Goal: Task Accomplishment & Management: Complete application form

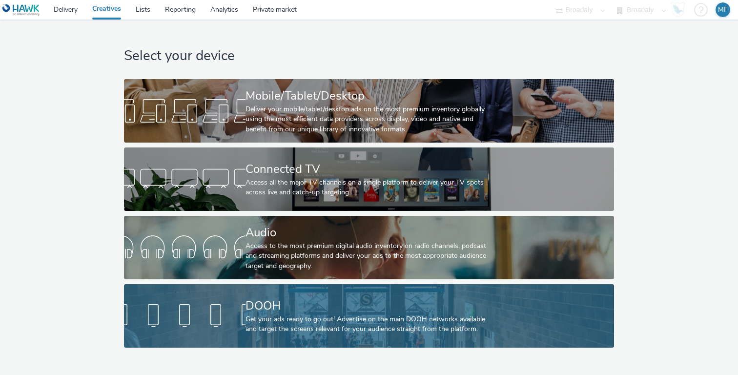
click at [453, 331] on div "Get your ads ready to go out! Advertise on the main DOOH networks available and…" at bounding box center [366, 324] width 243 height 20
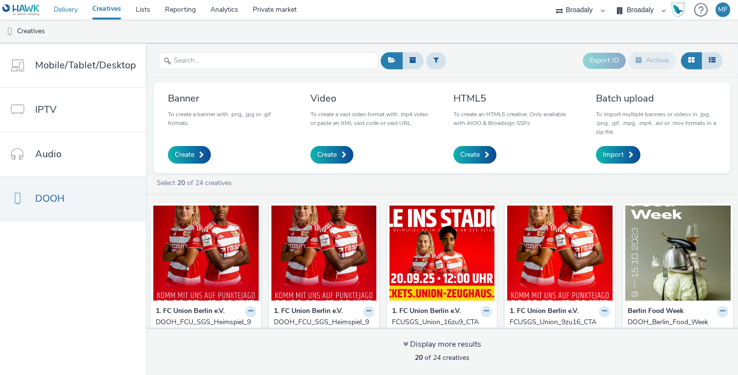
click at [65, 12] on link "Delivery" at bounding box center [65, 10] width 39 height 20
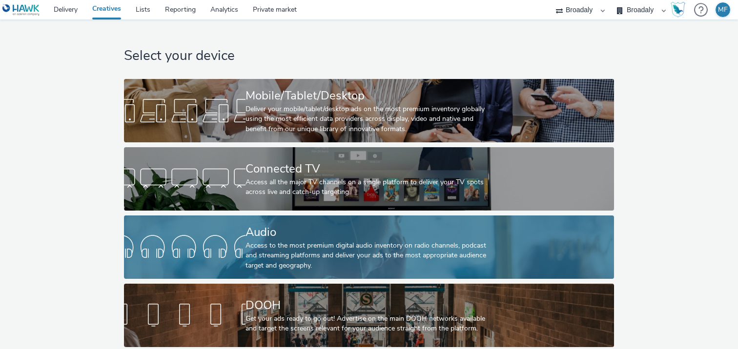
click at [228, 259] on div at bounding box center [184, 247] width 121 height 31
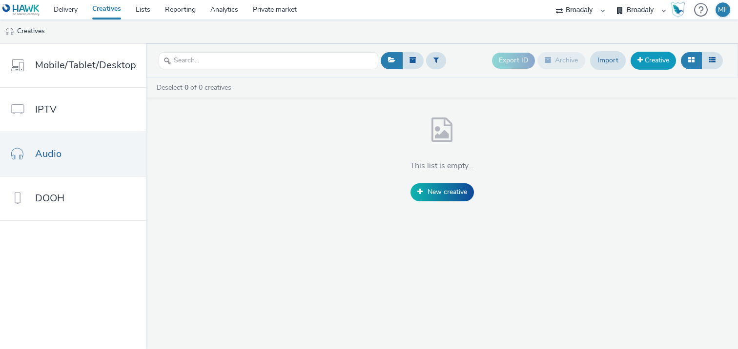
click at [658, 56] on link "Creative" at bounding box center [652, 61] width 45 height 18
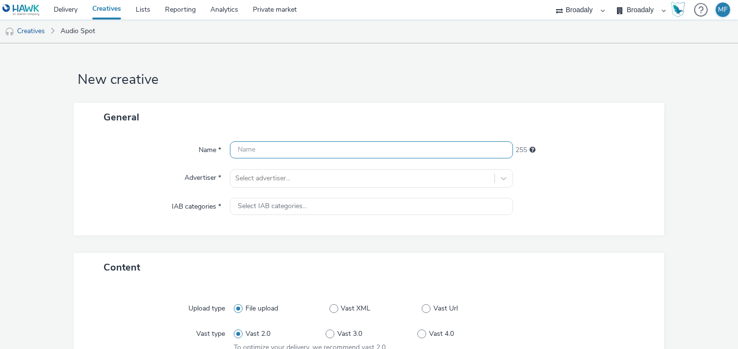
click at [246, 146] on input "text" at bounding box center [371, 149] width 283 height 17
click at [280, 150] on input "FCU_Frauen_Ad1" at bounding box center [371, 149] width 283 height 17
type input "FCU_Frauen_SGS_Essen_Ad1"
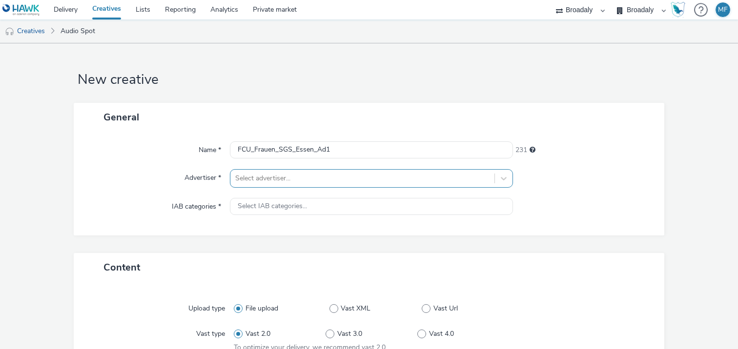
click at [254, 183] on div "Select advertiser..." at bounding box center [371, 178] width 283 height 19
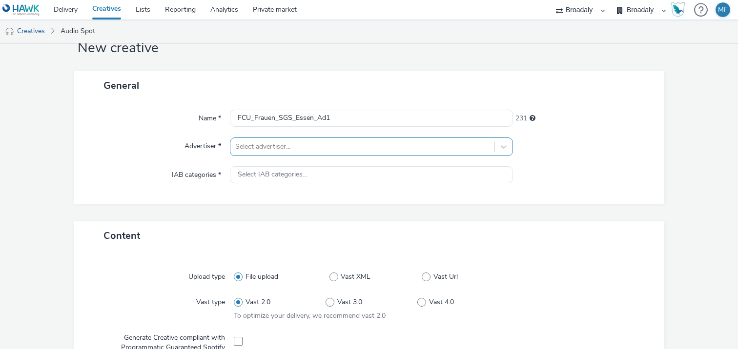
scroll to position [32, 0]
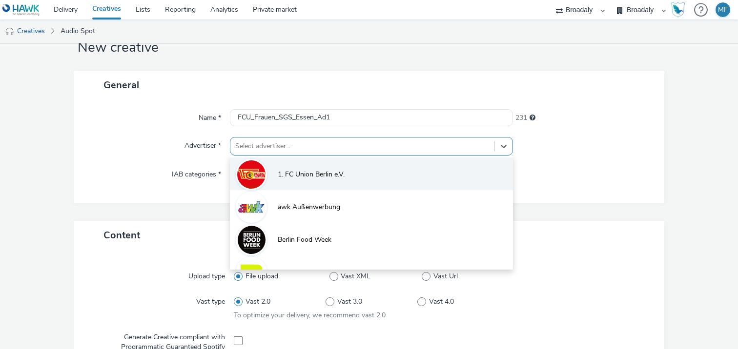
click at [269, 175] on li "1. FC Union Berlin e.V." at bounding box center [371, 174] width 283 height 33
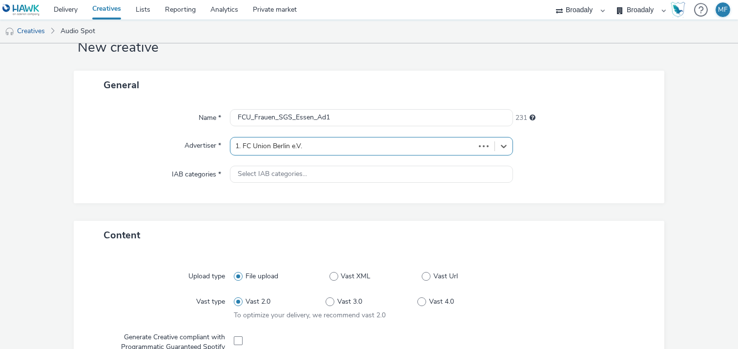
type input "http://fc-union-berlin.de"
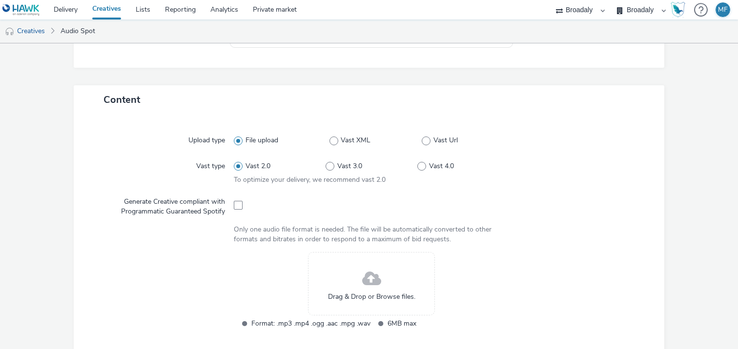
scroll to position [183, 0]
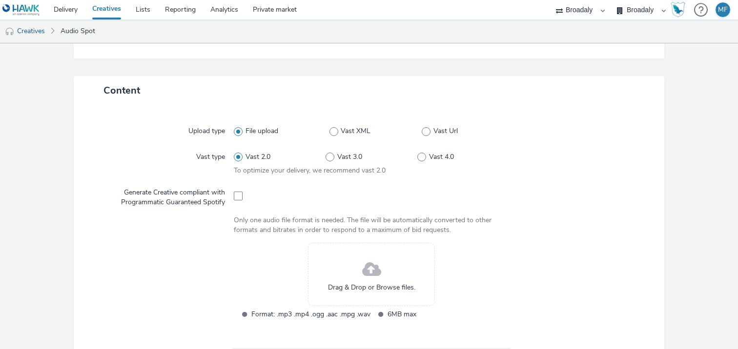
click at [365, 271] on span at bounding box center [371, 270] width 19 height 26
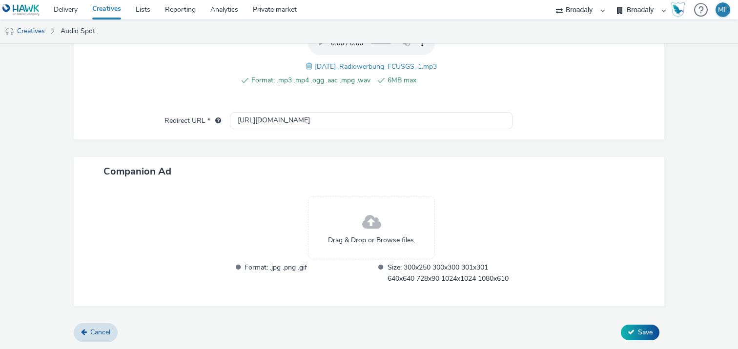
scroll to position [379, 0]
click at [380, 218] on span at bounding box center [371, 223] width 19 height 26
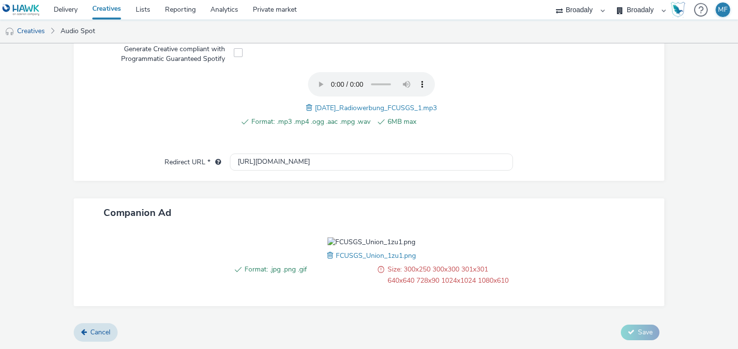
scroll to position [394, 0]
drag, startPoint x: 390, startPoint y: 271, endPoint x: 408, endPoint y: 271, distance: 17.6
click at [408, 271] on span "Size: 300x250 300x300 301x301 640x640 728x90 1024x1024 1080x610" at bounding box center [449, 275] width 125 height 22
drag, startPoint x: 414, startPoint y: 271, endPoint x: 388, endPoint y: 271, distance: 25.9
click at [388, 271] on span "Size: 300x250 300x300 301x301 640x640 728x90 1024x1024 1080x610" at bounding box center [449, 275] width 125 height 22
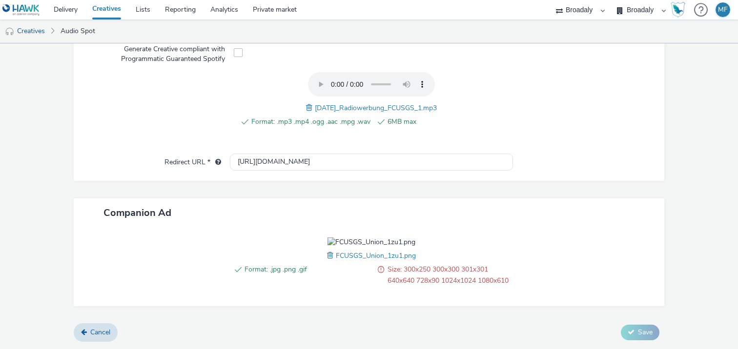
click at [388, 283] on span "Size: 300x250 300x300 301x301 640x640 728x90 1024x1024 1080x610" at bounding box center [449, 275] width 125 height 22
click at [327, 250] on span at bounding box center [331, 255] width 9 height 11
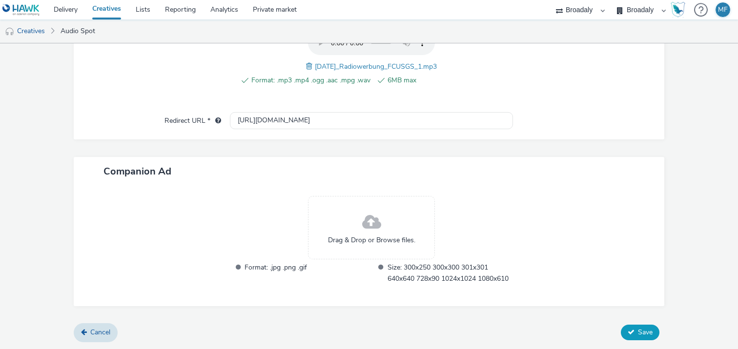
click at [635, 335] on button "Save" at bounding box center [640, 333] width 39 height 16
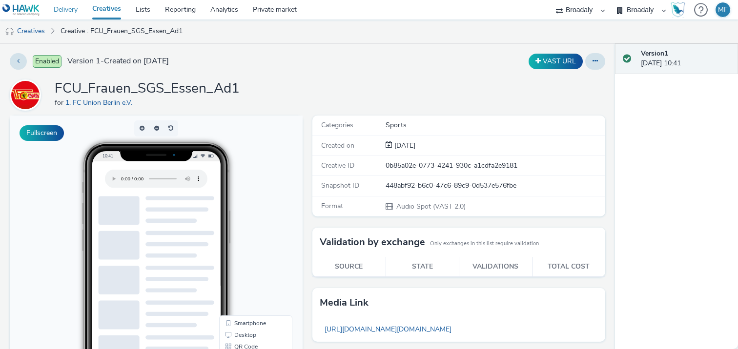
click at [60, 11] on link "Delivery" at bounding box center [65, 10] width 39 height 20
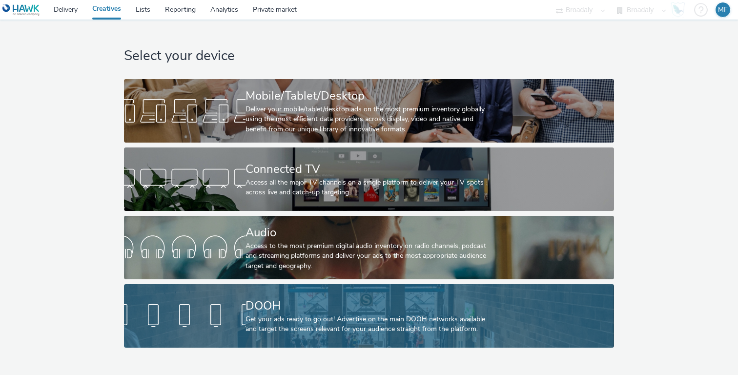
click at [201, 318] on div at bounding box center [184, 315] width 121 height 31
click at [258, 309] on div "DOOH" at bounding box center [366, 305] width 243 height 17
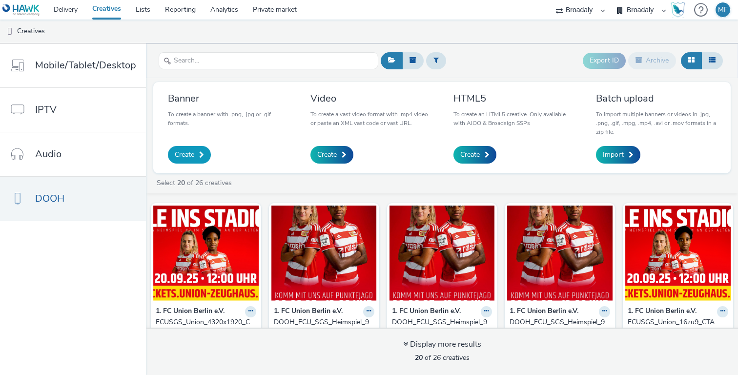
click at [183, 157] on span "Create" at bounding box center [185, 155] width 20 height 10
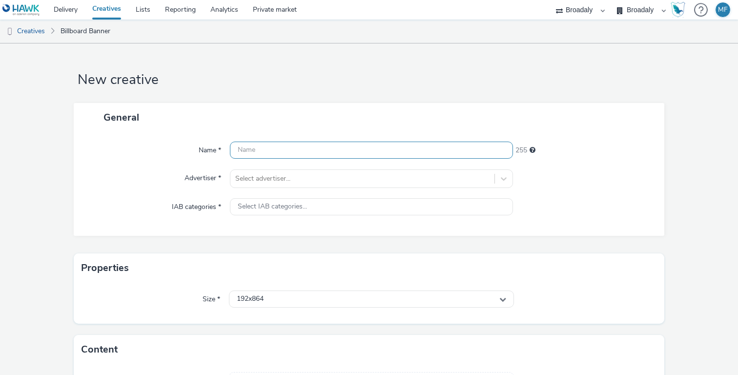
click at [255, 144] on input "text" at bounding box center [371, 149] width 283 height 17
type input "B"
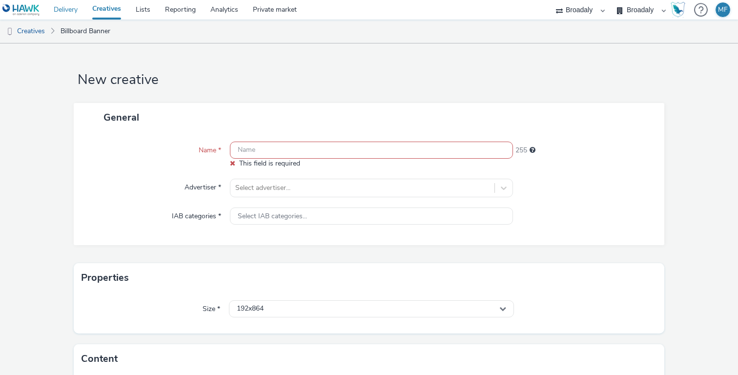
click at [61, 8] on link "Delivery" at bounding box center [65, 10] width 39 height 20
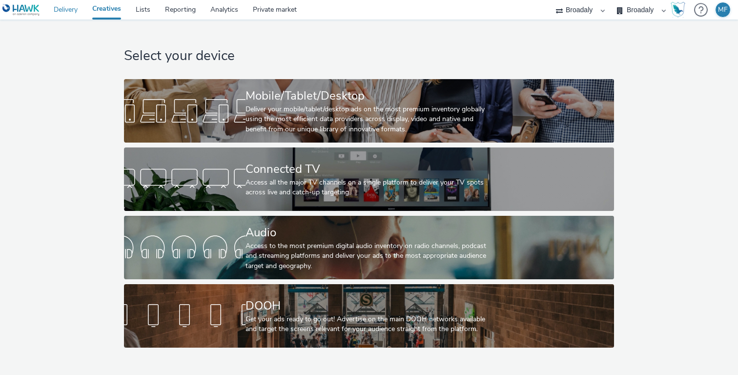
click at [61, 1] on link "Delivery" at bounding box center [65, 10] width 39 height 20
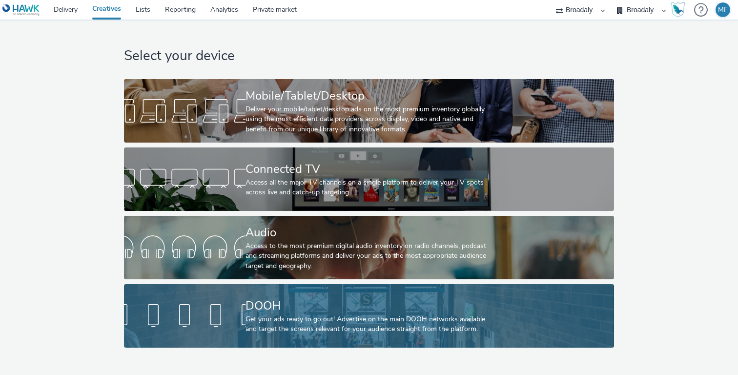
click at [286, 311] on div "DOOH" at bounding box center [366, 305] width 243 height 17
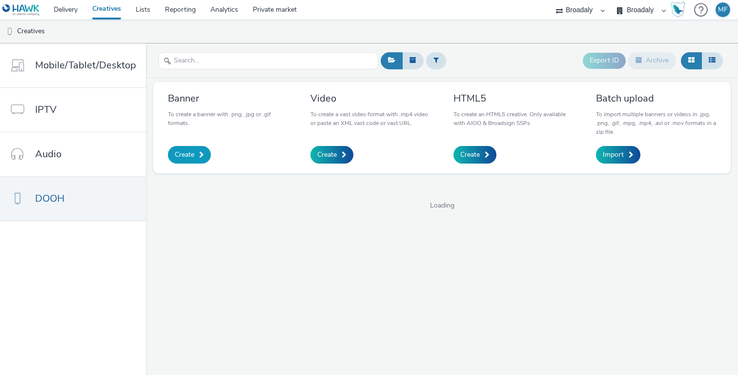
click at [192, 162] on link "Create" at bounding box center [189, 155] width 43 height 18
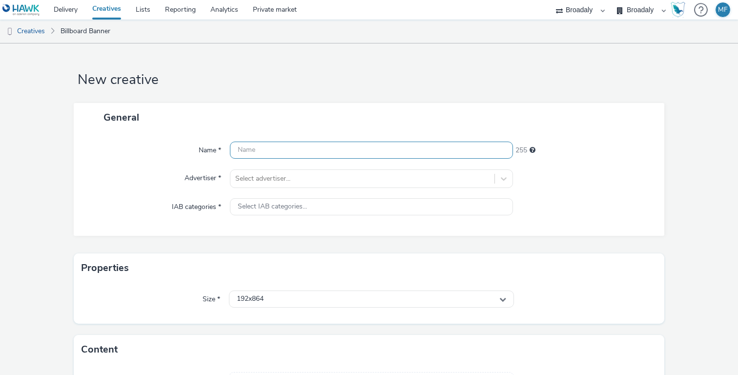
click at [246, 158] on input "text" at bounding box center [371, 149] width 283 height 17
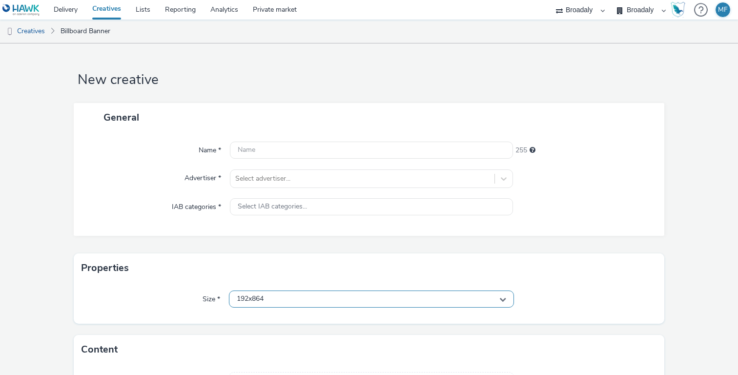
click at [265, 293] on div "Size * 192x864" at bounding box center [369, 303] width 590 height 41
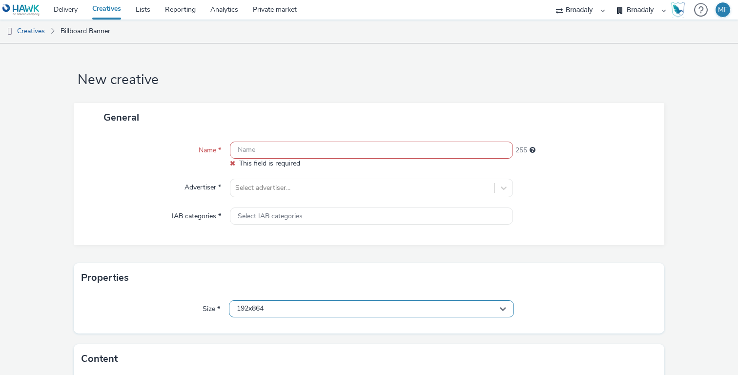
click at [263, 309] on span "192x864" at bounding box center [250, 308] width 27 height 8
click at [312, 152] on input "text" at bounding box center [371, 149] width 283 height 17
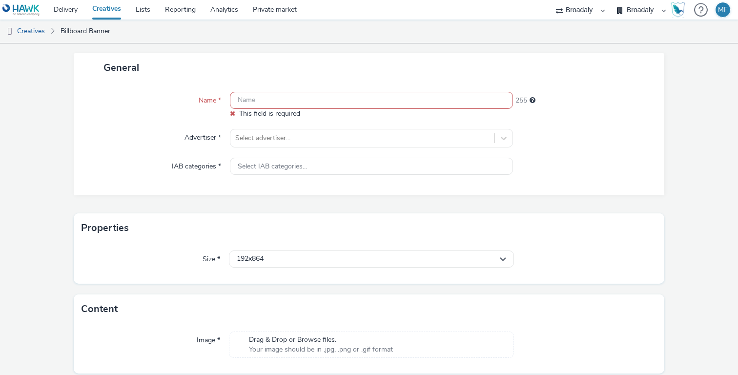
scroll to position [84, 0]
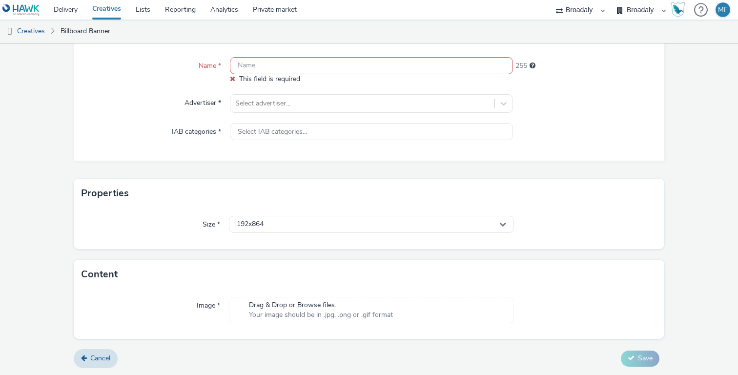
click at [260, 233] on div "192x864" at bounding box center [371, 225] width 285 height 18
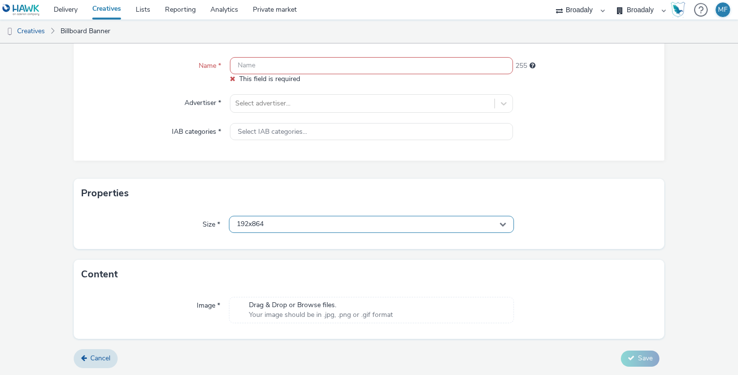
click at [260, 225] on span "192x864" at bounding box center [250, 224] width 27 height 8
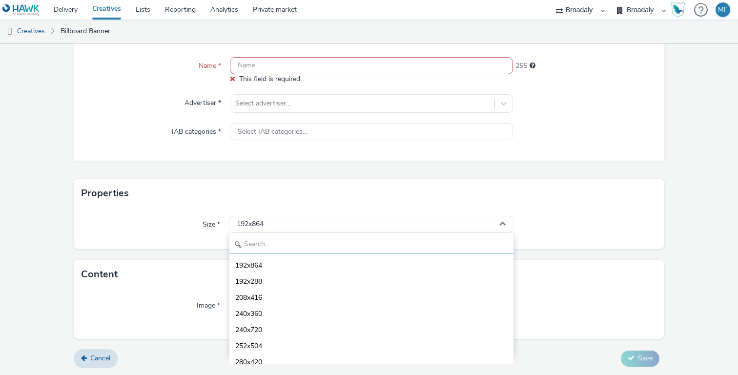
click at [254, 242] on input "text" at bounding box center [371, 244] width 284 height 17
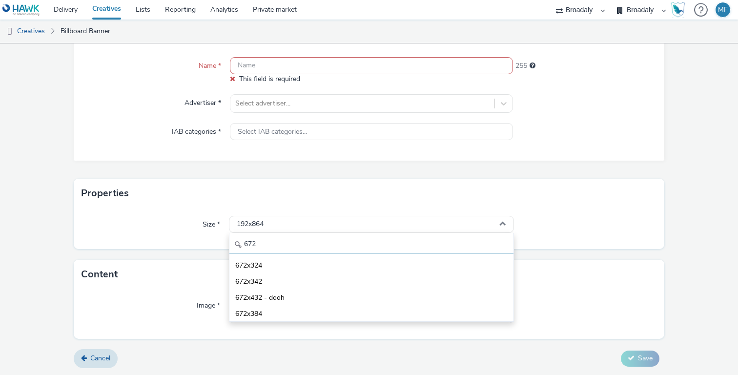
type input "672"
click at [569, 14] on select "Broadaly" at bounding box center [580, 10] width 59 height 20
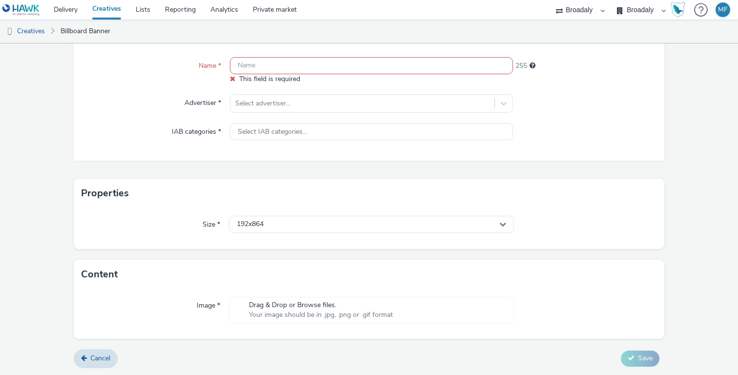
click at [643, 10] on select "Broadaly contrast MEDIA SERVICE" at bounding box center [641, 10] width 59 height 20
select select "aa2d3f22-8cd3-452c-915a-90da4c6ce460"
click at [612, 0] on select "Broadaly contrast MEDIA SERVICE" at bounding box center [641, 10] width 59 height 20
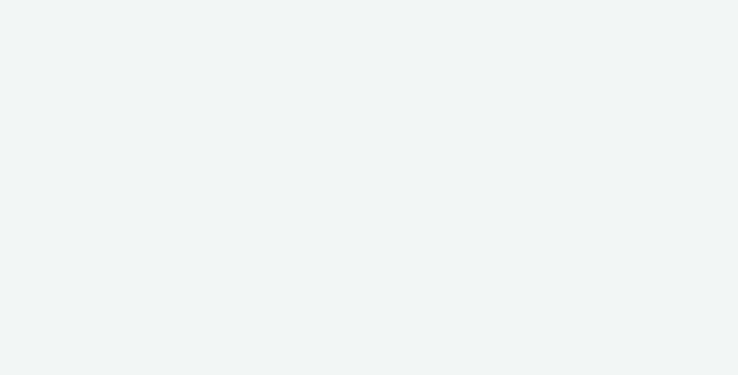
select select "aa2d3f22-8cd3-452c-915a-90da4c6ce460"
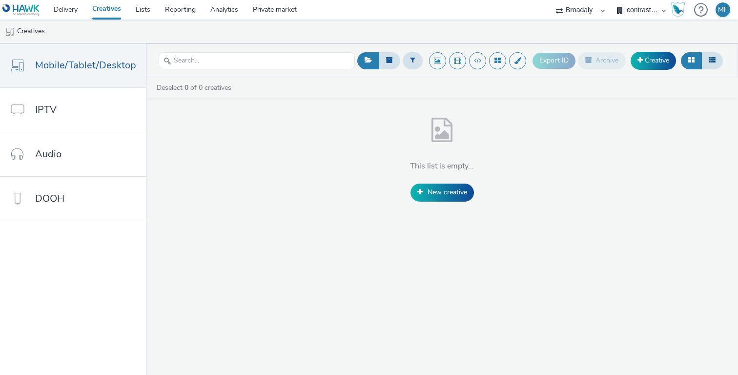
click at [101, 8] on link "Creatives" at bounding box center [106, 10] width 43 height 20
click at [145, 12] on link "Lists" at bounding box center [142, 10] width 29 height 20
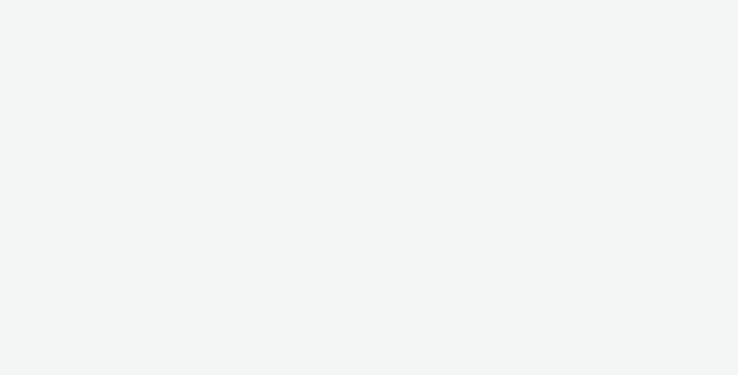
select select "aa2d3f22-8cd3-452c-915a-90da4c6ce460"
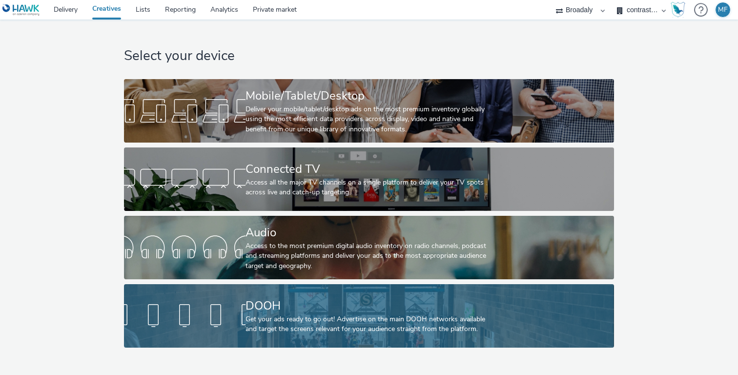
click at [278, 284] on div "DOOH Get your ads ready to go out! Advertise on the main DOOH networks availabl…" at bounding box center [366, 315] width 243 height 63
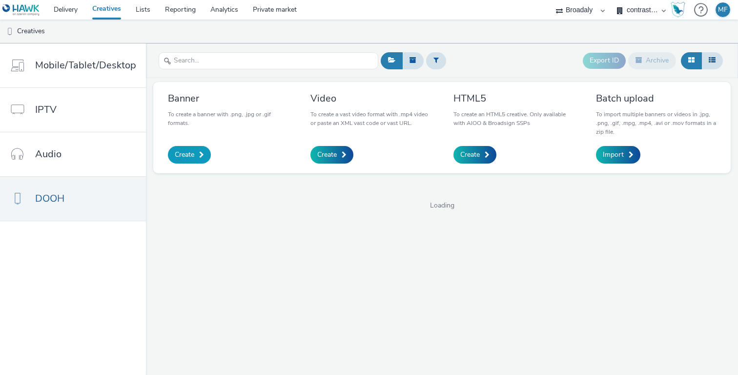
click at [188, 152] on span "Create" at bounding box center [185, 155] width 20 height 10
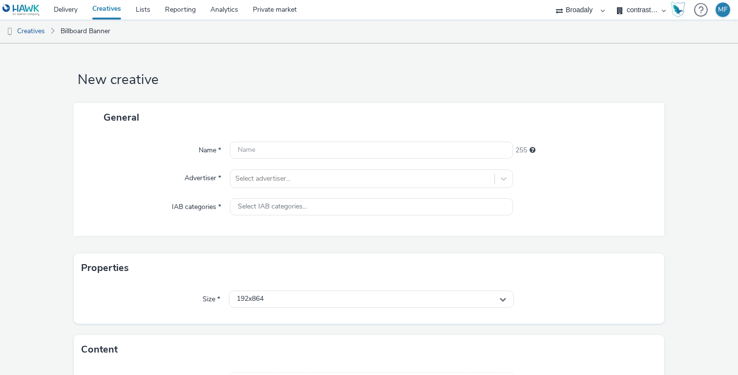
scroll to position [75, 0]
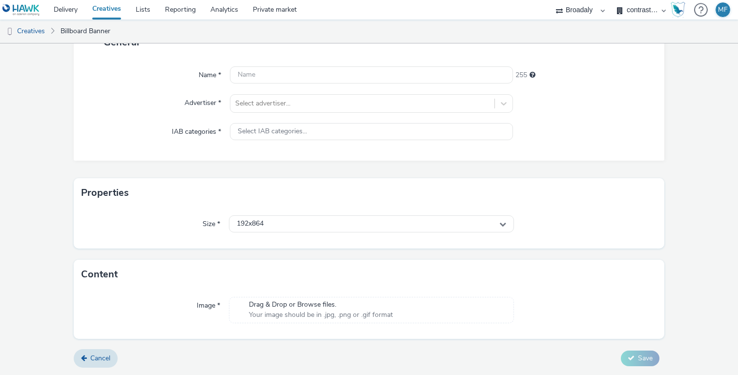
click at [289, 303] on span "Drag & Drop or Browse files." at bounding box center [321, 305] width 144 height 10
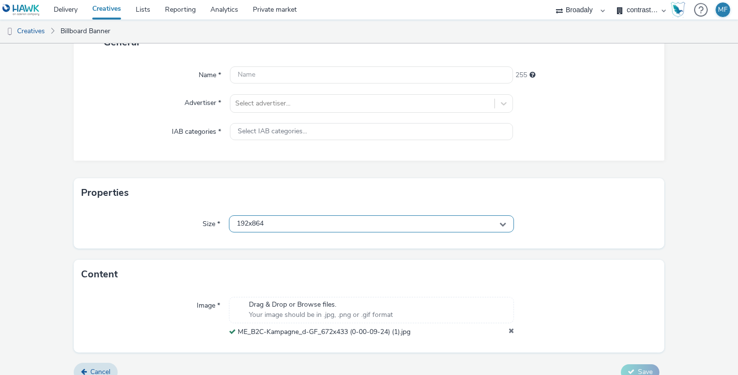
click at [447, 225] on div "192x864" at bounding box center [371, 223] width 285 height 17
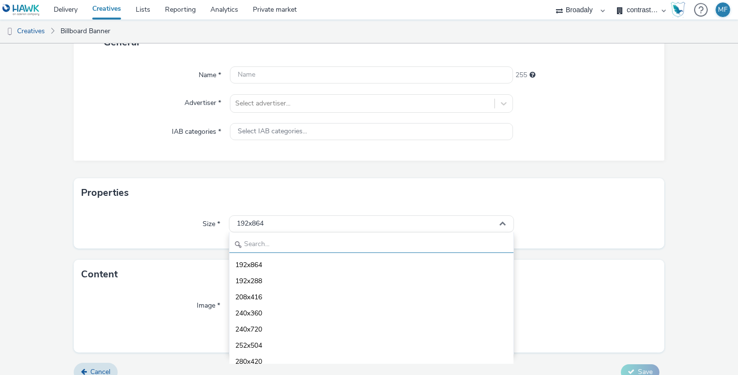
click at [332, 246] on input "text" at bounding box center [371, 244] width 284 height 17
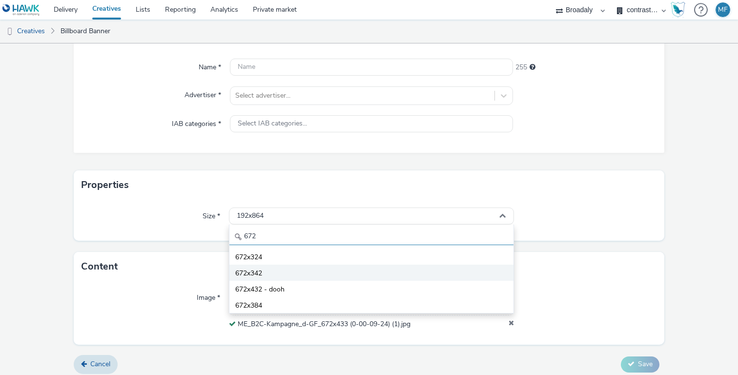
scroll to position [89, 0]
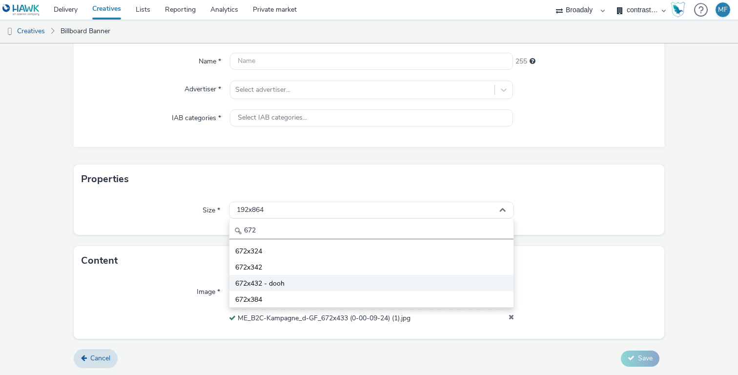
type input "672"
click at [310, 280] on li "672x432 - dooh" at bounding box center [371, 283] width 284 height 16
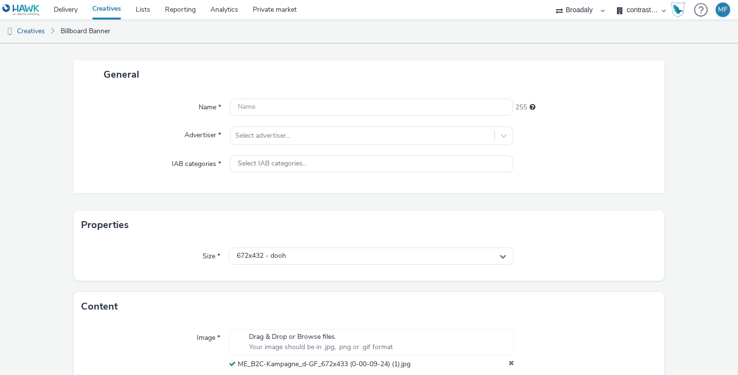
scroll to position [46, 0]
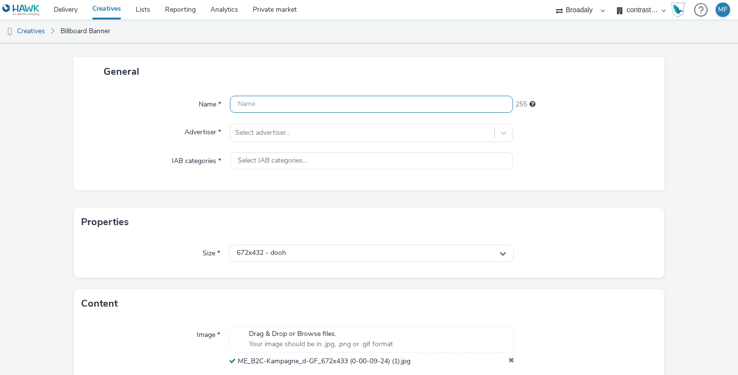
click at [303, 105] on input "text" at bounding box center [371, 104] width 283 height 17
click at [239, 104] on input "Mitsubishi_Elect" at bounding box center [371, 104] width 283 height 17
click at [330, 104] on input "PV_Roadside_Mitsubishi_Elect" at bounding box center [371, 104] width 283 height 17
click at [345, 104] on input "PV_Roadside_Mitsubishi_Elect" at bounding box center [371, 104] width 283 height 17
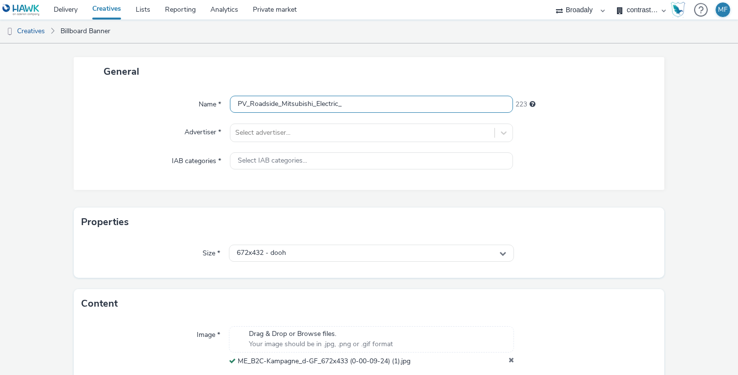
scroll to position [50, 0]
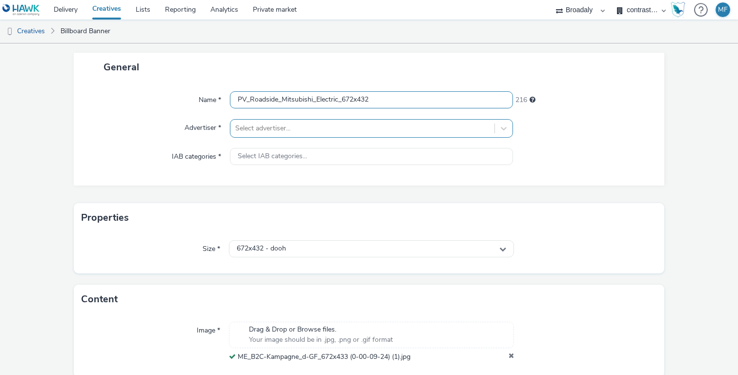
type input "PV_Roadside_Mitsubishi_Electric_672x432"
click at [257, 129] on div at bounding box center [362, 128] width 254 height 12
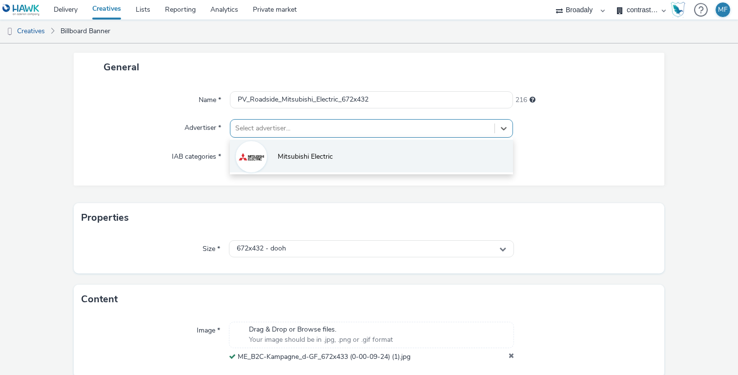
click at [276, 158] on li "Mitsubishi Electric" at bounding box center [371, 156] width 283 height 33
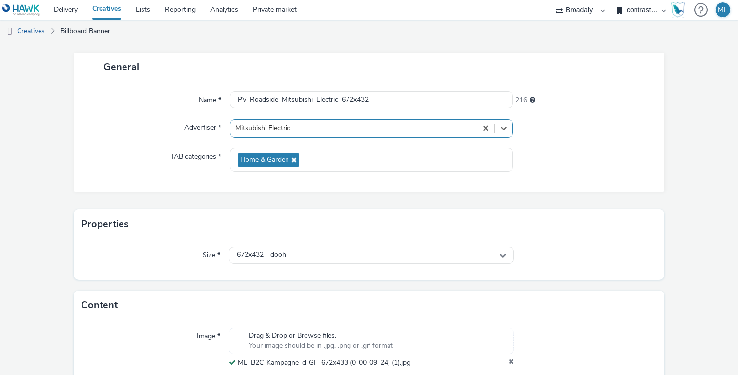
scroll to position [95, 0]
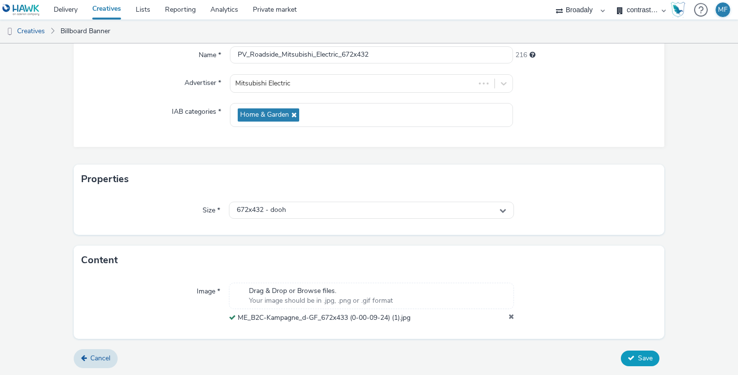
click at [646, 352] on button "Save" at bounding box center [640, 358] width 39 height 16
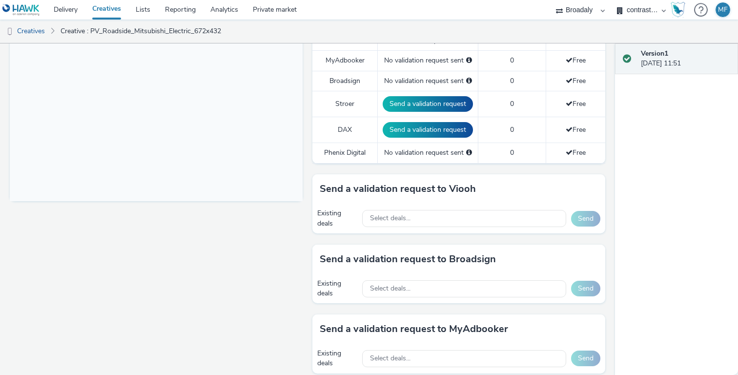
scroll to position [106, 0]
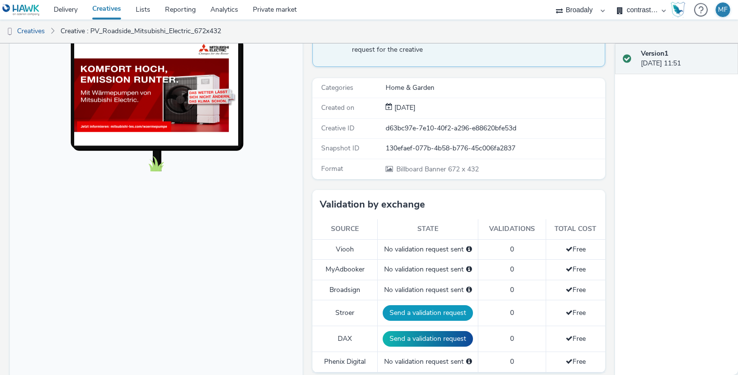
click at [417, 313] on button "Send a validation request" at bounding box center [428, 313] width 90 height 16
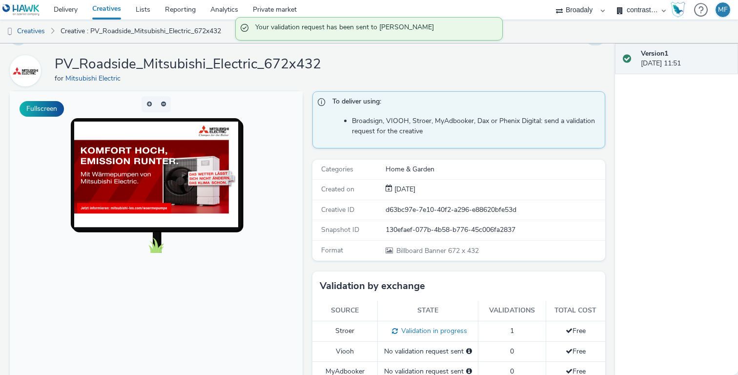
scroll to position [0, 0]
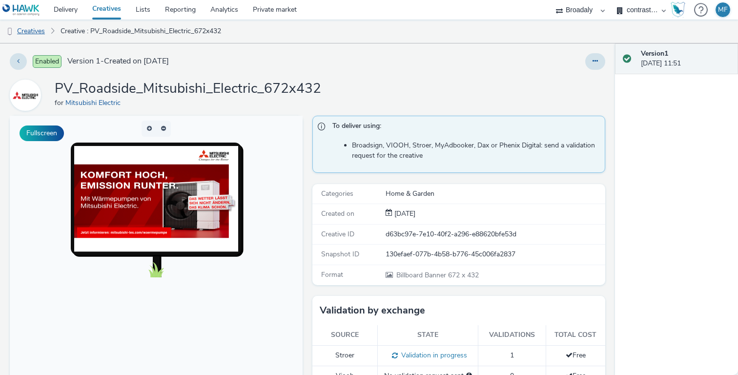
click at [32, 27] on link "Creatives" at bounding box center [25, 31] width 50 height 23
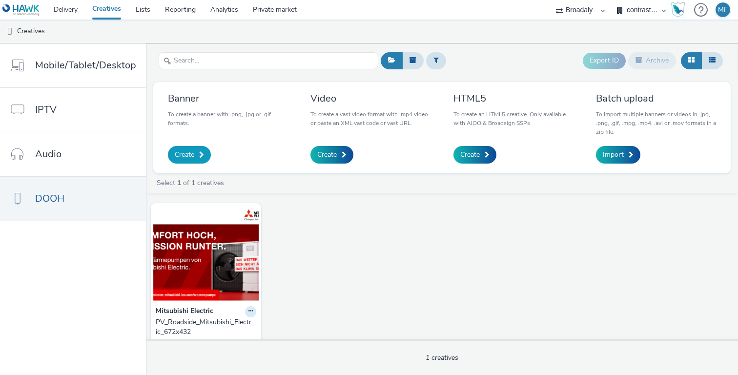
click at [199, 157] on span at bounding box center [201, 154] width 5 height 7
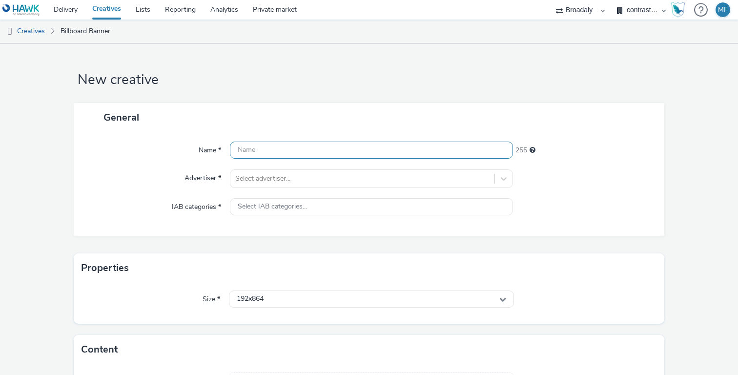
click at [270, 150] on input "text" at bounding box center [371, 149] width 283 height 17
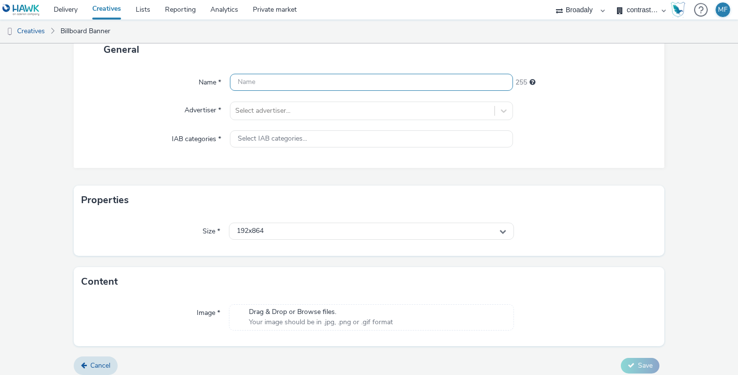
scroll to position [75, 0]
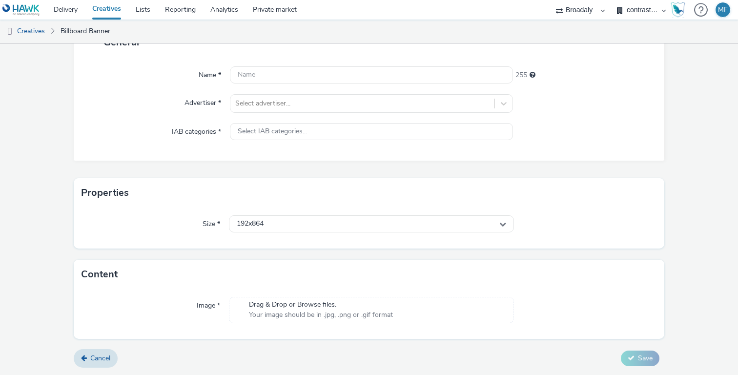
click at [283, 314] on div "Drag & Drop or Browse files. Your image should be in .jpg, .png or .gif format" at bounding box center [321, 310] width 154 height 20
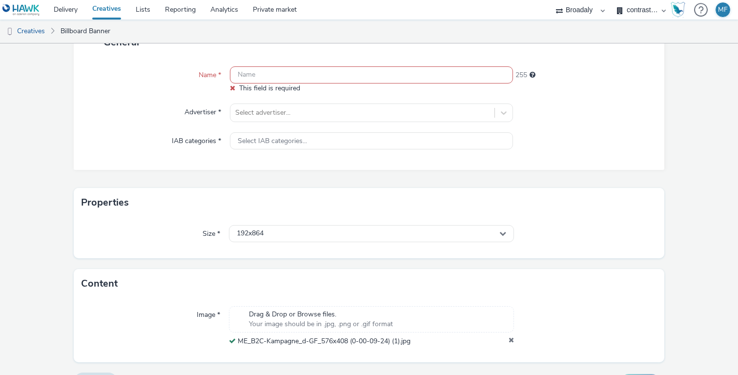
click at [276, 74] on input "text" at bounding box center [371, 74] width 283 height 17
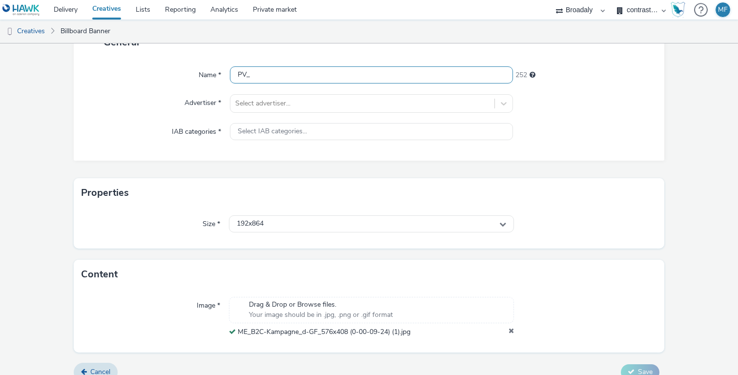
click at [274, 79] on input "PV_" at bounding box center [371, 74] width 283 height 17
click at [373, 81] on input "PV_Roadside_Mitsubishi_Electric_" at bounding box center [371, 74] width 283 height 17
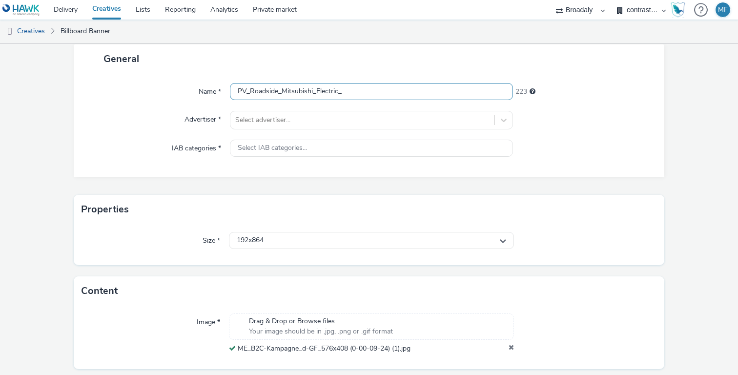
scroll to position [58, 0]
click at [339, 69] on div "General" at bounding box center [369, 59] width 590 height 29
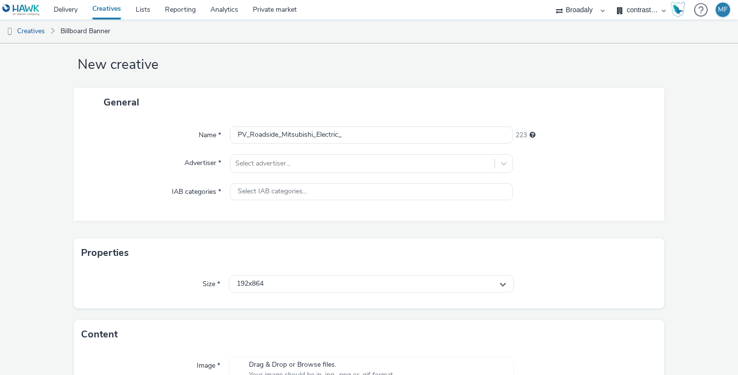
scroll to position [14, 0]
click at [361, 139] on input "PV_Roadside_Mitsubishi_Electric_" at bounding box center [371, 135] width 283 height 17
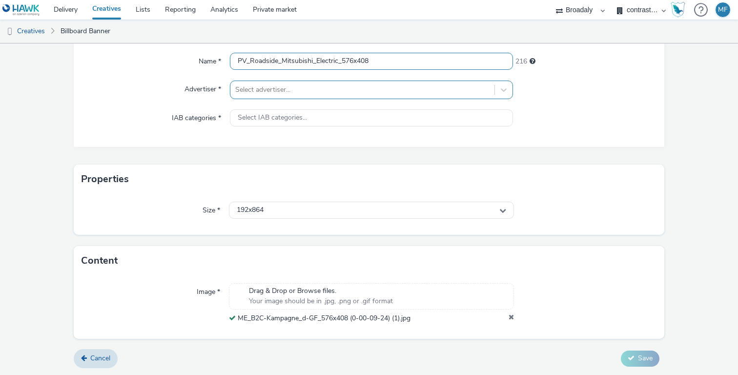
type input "PV_Roadside_Mitsubishi_Electric_576x408"
click at [309, 90] on div at bounding box center [362, 90] width 254 height 12
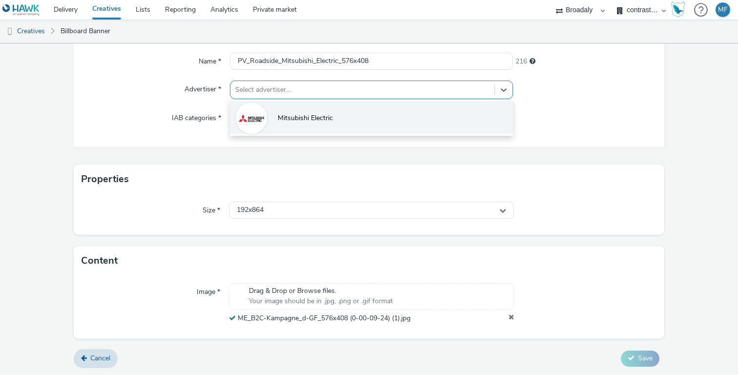
click at [297, 109] on li "Mitsubishi Electric" at bounding box center [371, 117] width 283 height 33
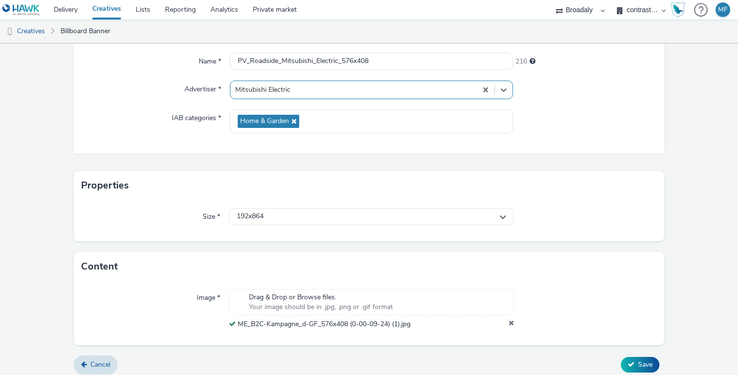
click at [297, 109] on div "Home & Garden" at bounding box center [371, 121] width 283 height 24
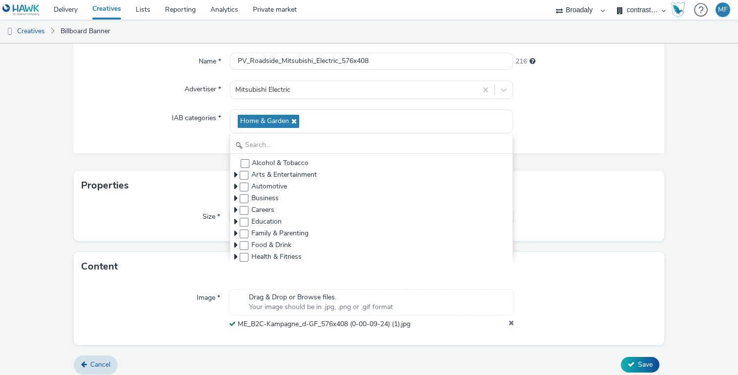
click at [169, 137] on div "Name * PV_Roadside_Mitsubishi_Electric_576x408 216 Advertiser * Mitsubishi Elec…" at bounding box center [369, 98] width 590 height 110
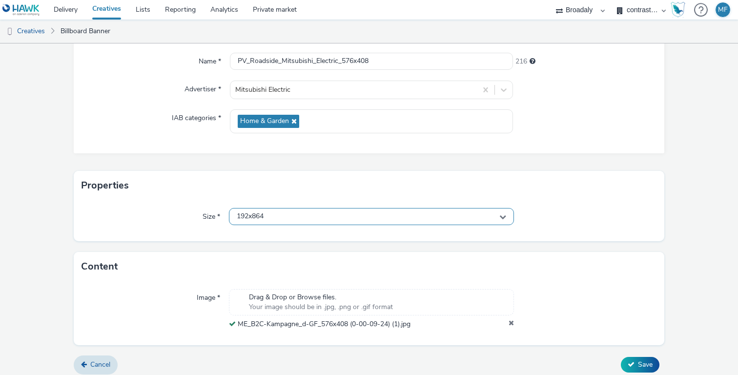
click at [266, 216] on div "192x864" at bounding box center [371, 216] width 285 height 17
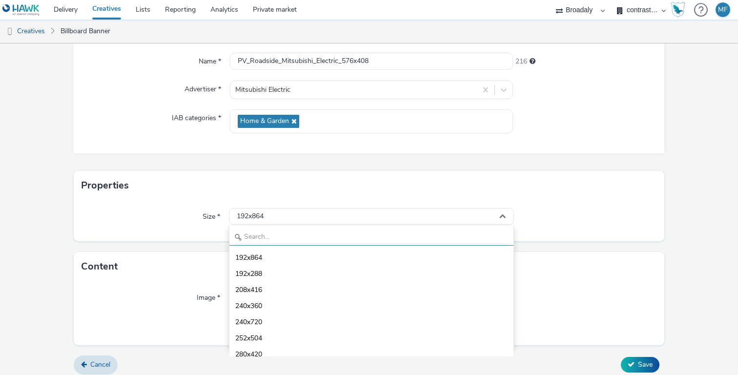
click at [263, 233] on input "text" at bounding box center [371, 236] width 284 height 17
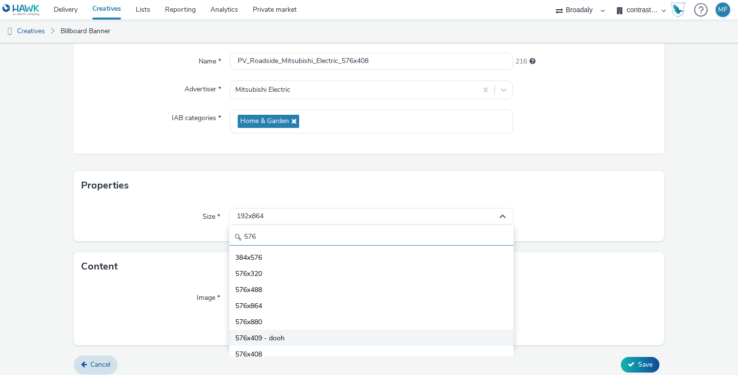
type input "576"
click at [276, 339] on span "576x409 - dooh" at bounding box center [259, 338] width 49 height 10
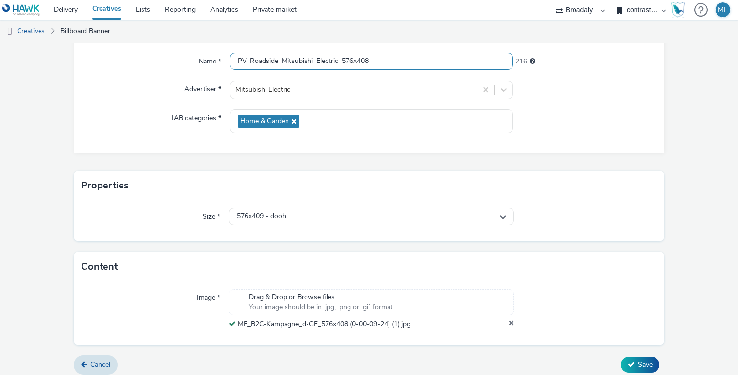
click at [399, 64] on input "PV_Roadside_Mitsubishi_Electric_576x408" at bounding box center [371, 61] width 283 height 17
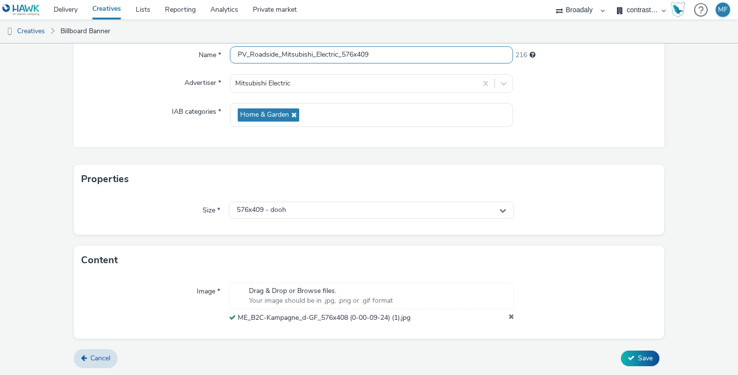
type input "PV_Roadside_Mitsubishi_Electric_576x409"
click at [640, 342] on form "New creative General Name * PV_Roadside_Mitsubishi_Electric_576x409 216 Adverti…" at bounding box center [369, 161] width 738 height 426
click at [636, 362] on button "Save" at bounding box center [640, 358] width 39 height 16
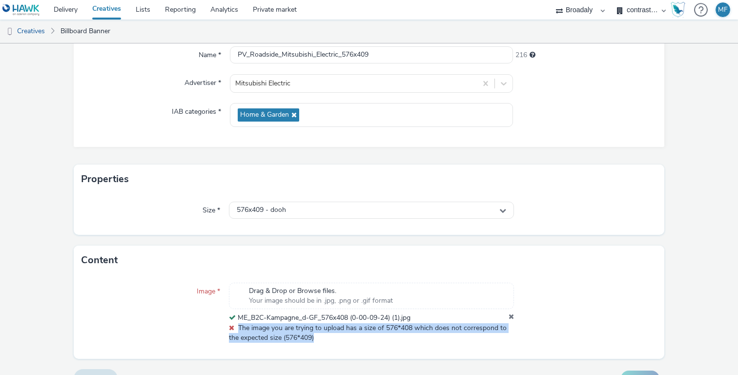
drag, startPoint x: 321, startPoint y: 337, endPoint x: 239, endPoint y: 331, distance: 81.7
click at [239, 331] on div "Drag & Drop or Browse files. Your image should be in .jpg, .png or .gif format …" at bounding box center [371, 313] width 285 height 60
copy span "The image you are trying to upload has a size of 576*408 which does not corresp…"
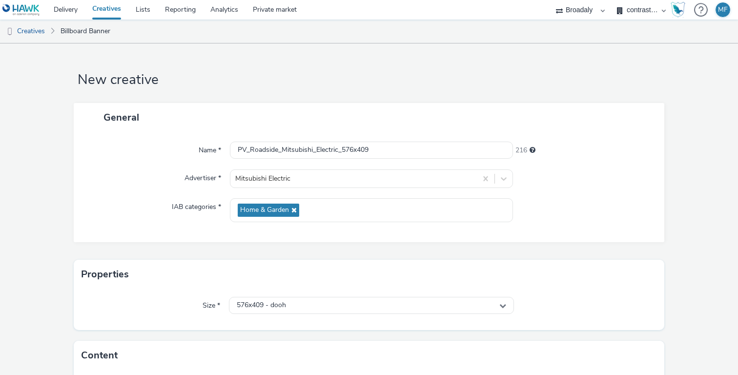
click at [98, 9] on link "Creatives" at bounding box center [106, 10] width 43 height 20
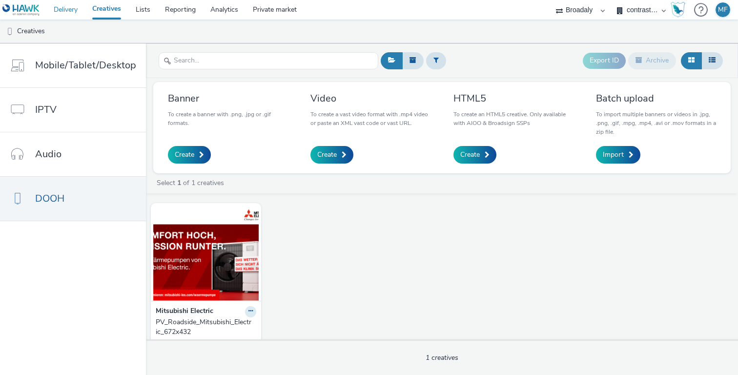
click at [72, 18] on link "Delivery" at bounding box center [65, 10] width 39 height 20
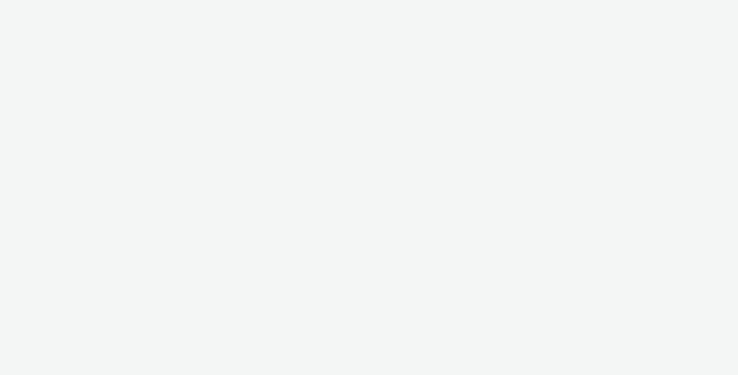
select select "aa2d3f22-8cd3-452c-915a-90da4c6ce460"
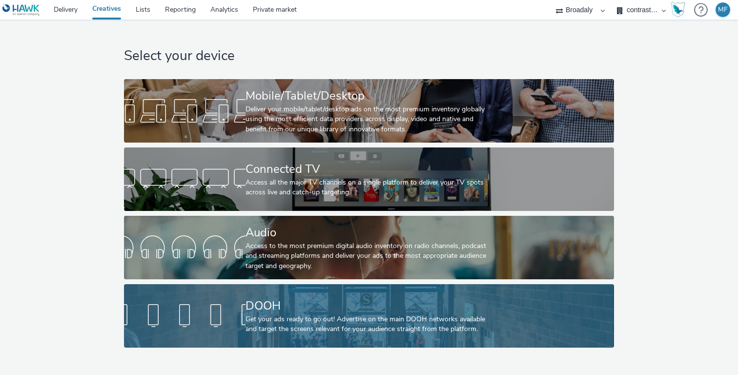
click at [278, 311] on div "DOOH" at bounding box center [366, 305] width 243 height 17
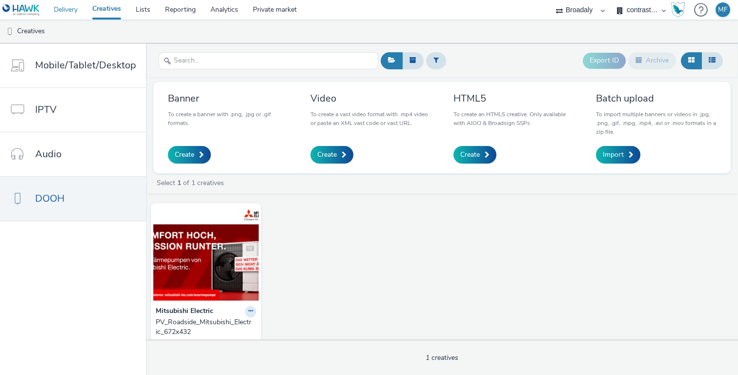
click at [65, 15] on link "Delivery" at bounding box center [65, 10] width 39 height 20
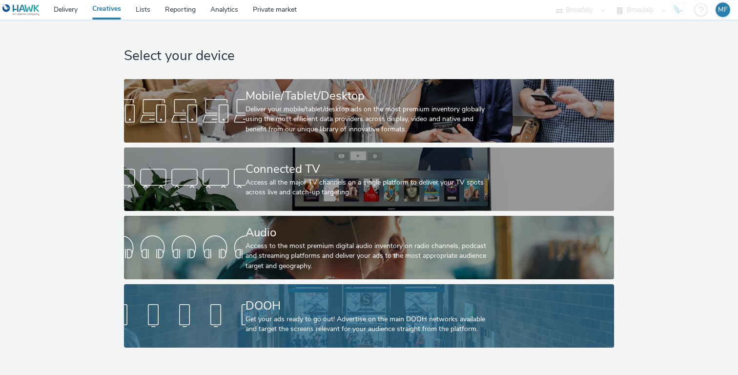
click at [232, 310] on div at bounding box center [184, 315] width 121 height 31
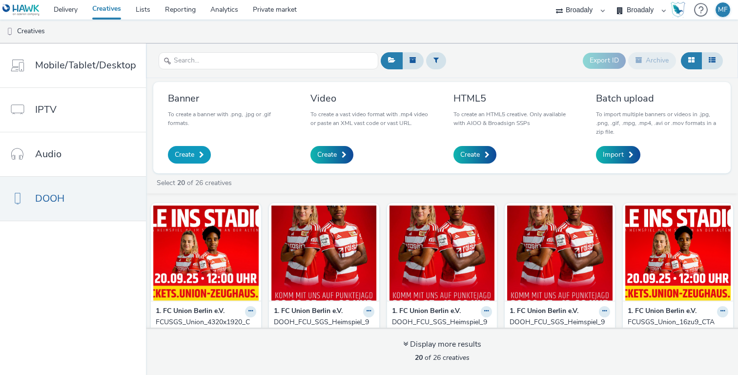
click at [196, 154] on link "Create" at bounding box center [189, 155] width 43 height 18
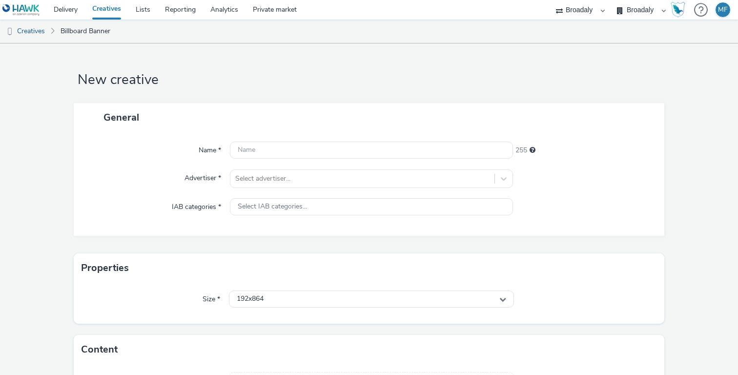
click at [271, 139] on div "Name * 255 Advertiser * Select advertiser... IAB categories * Select IAB catego…" at bounding box center [369, 184] width 590 height 104
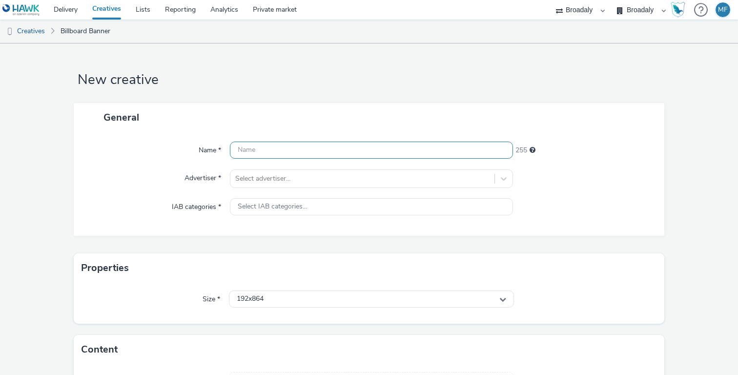
click at [268, 150] on input "text" at bounding box center [371, 149] width 283 height 17
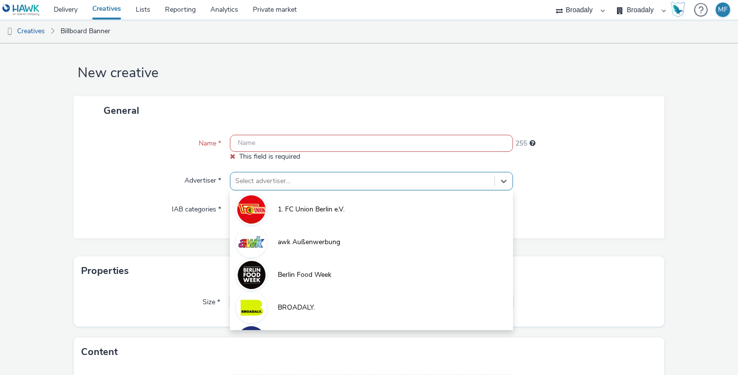
click at [265, 186] on div "Select advertiser..." at bounding box center [362, 181] width 264 height 16
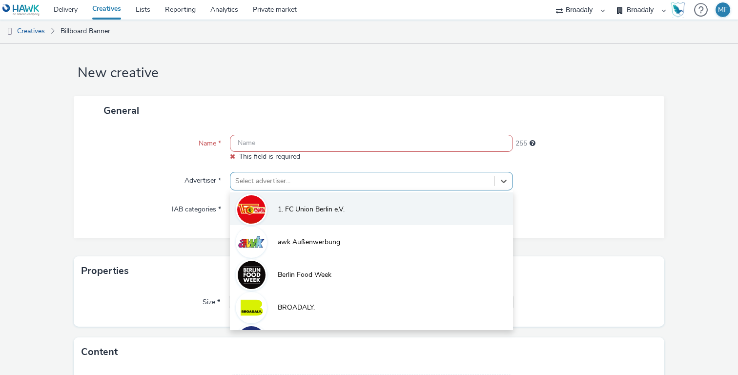
click at [265, 197] on li "1. FC Union Berlin e.V." at bounding box center [371, 208] width 283 height 33
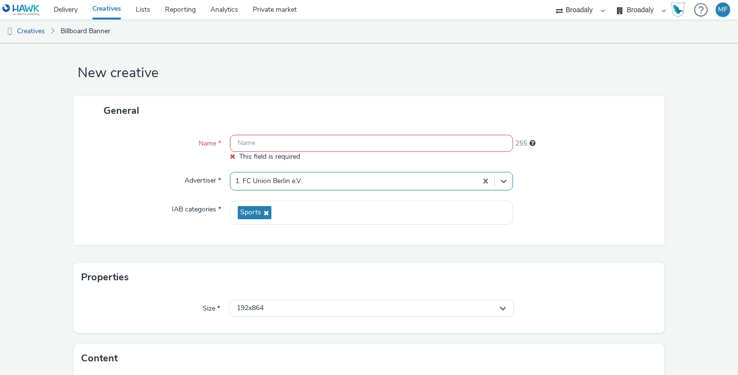
click at [265, 197] on div "Name * This field is required 255 Advertiser * option 1. FC Union Berlin e.V., …" at bounding box center [369, 185] width 590 height 120
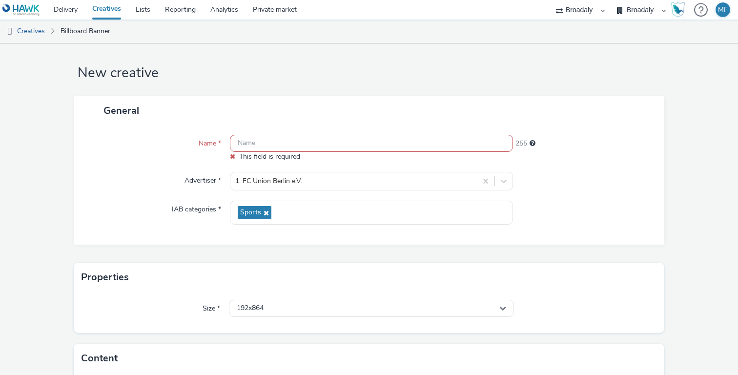
click at [269, 144] on input "text" at bounding box center [371, 143] width 283 height 17
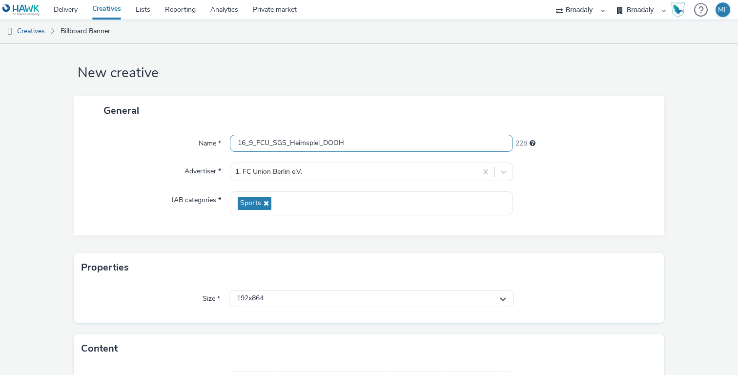
type input "16_9_FCU_SGS_Heimspiel_DOOH"
click at [142, 163] on div "Advertiser *" at bounding box center [156, 171] width 146 height 19
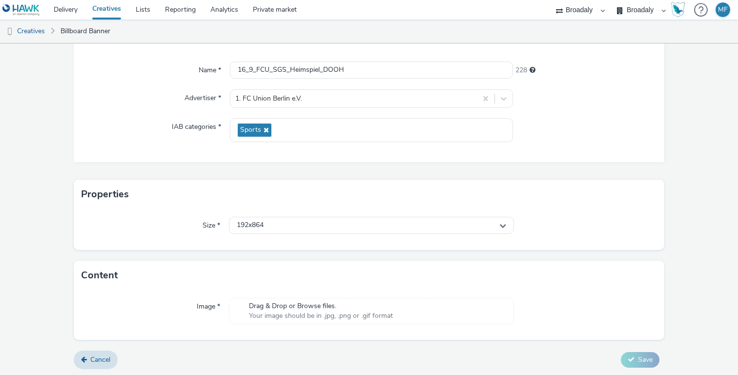
scroll to position [81, 0]
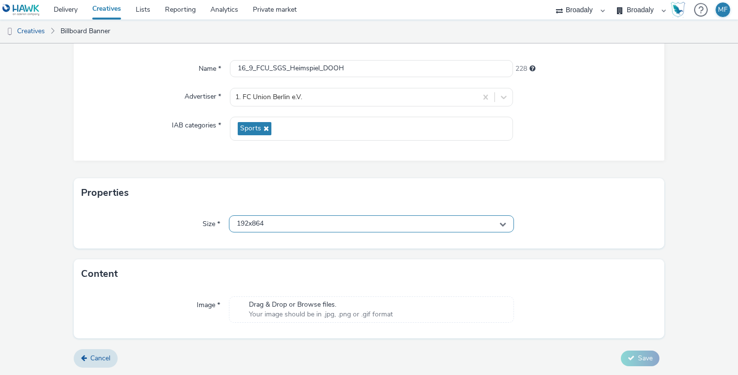
click at [246, 223] on span "192x864" at bounding box center [250, 224] width 27 height 8
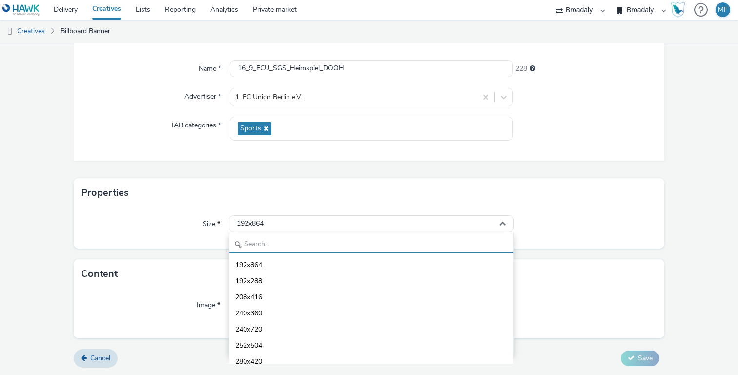
click at [249, 243] on input "text" at bounding box center [371, 244] width 284 height 17
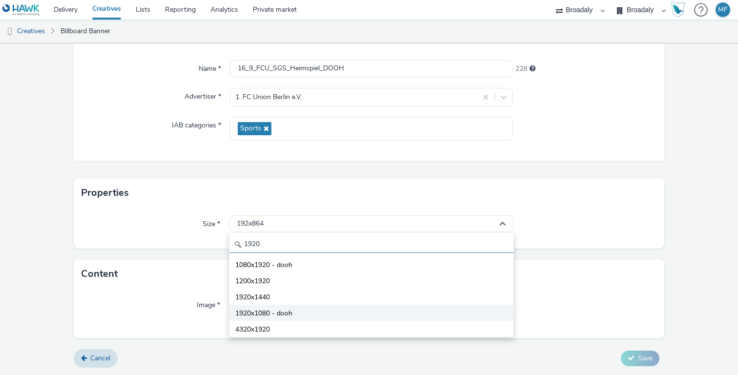
type input "1920"
click at [283, 319] on li "1920x1080 - dooh" at bounding box center [371, 312] width 284 height 16
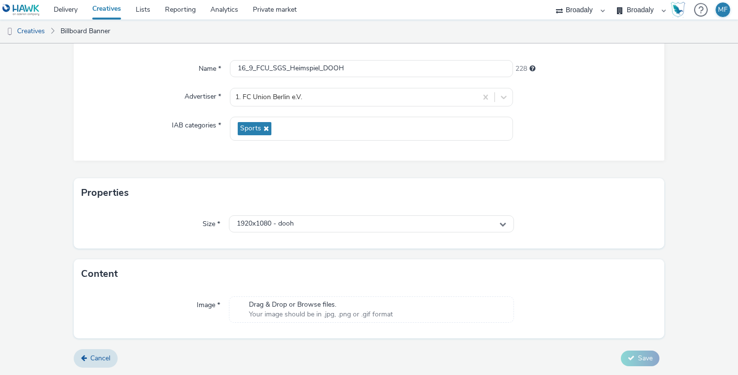
click at [279, 307] on span "Drag & Drop or Browse files." at bounding box center [321, 305] width 144 height 10
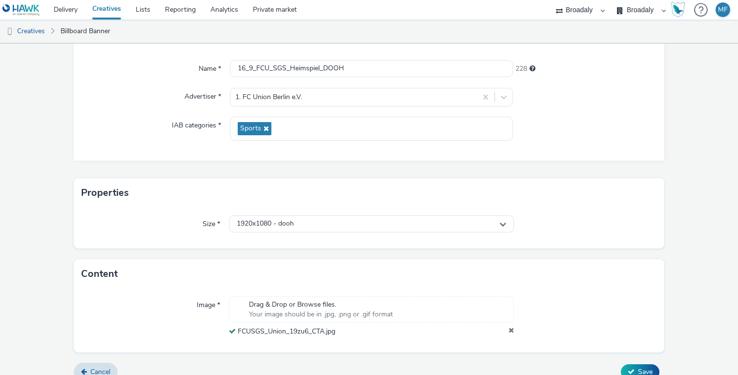
scroll to position [95, 0]
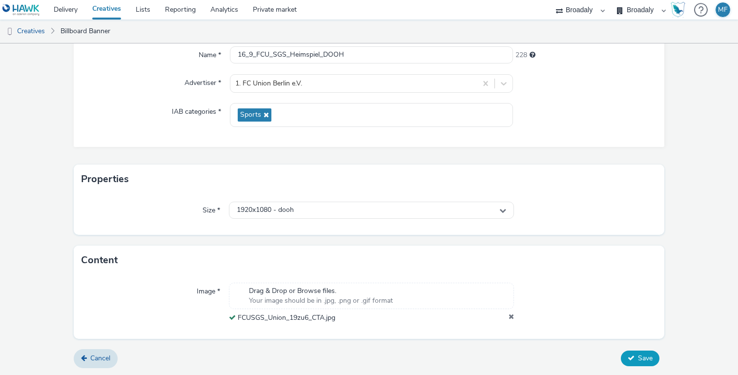
click at [637, 359] on button "Save" at bounding box center [640, 358] width 39 height 16
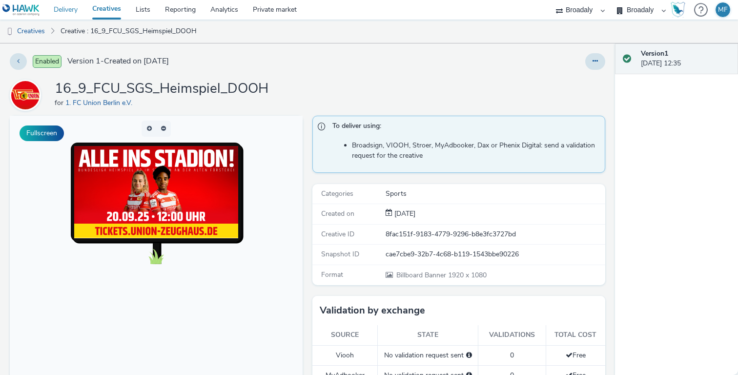
click at [68, 17] on link "Delivery" at bounding box center [65, 10] width 39 height 20
